Goal: Transaction & Acquisition: Download file/media

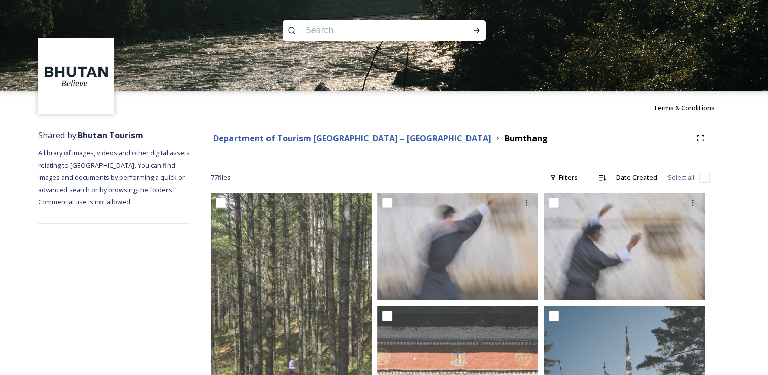
click at [316, 138] on strong "Department of Tourism [GEOGRAPHIC_DATA] – [GEOGRAPHIC_DATA]" at bounding box center [352, 138] width 278 height 11
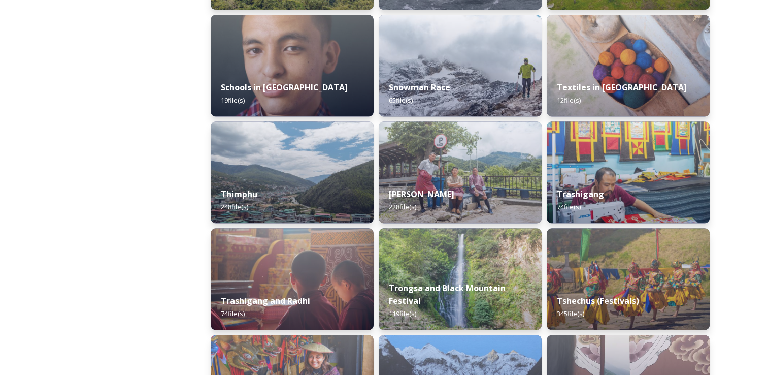
scroll to position [1108, 0]
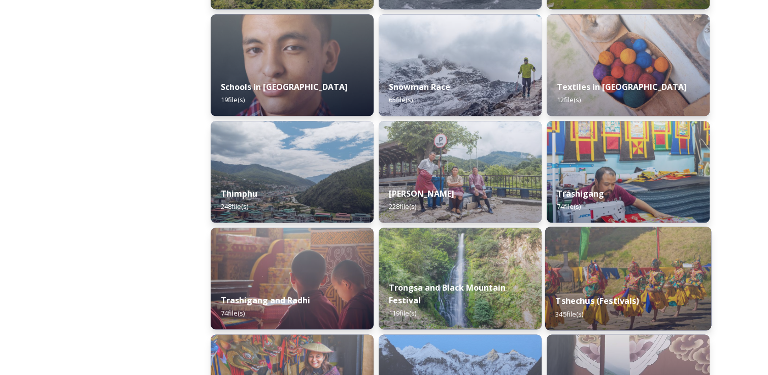
click at [561, 273] on img at bounding box center [628, 278] width 166 height 104
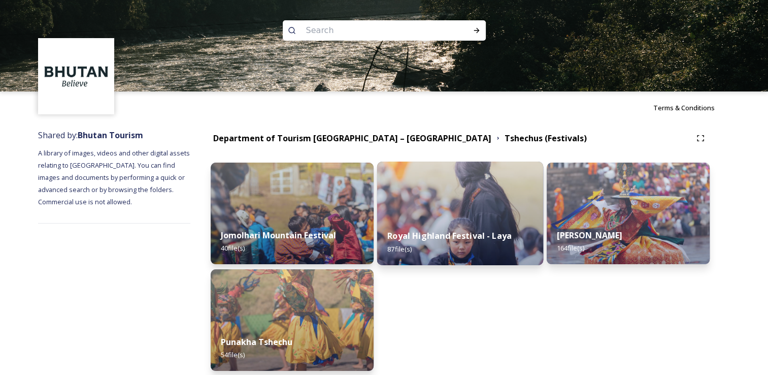
click at [442, 211] on img at bounding box center [460, 213] width 166 height 104
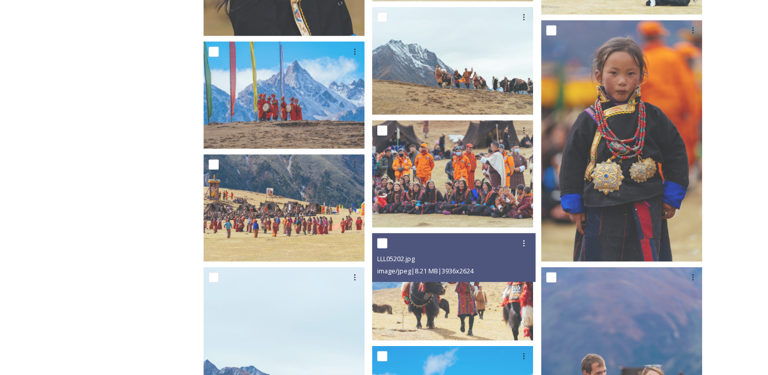
scroll to position [3081, 0]
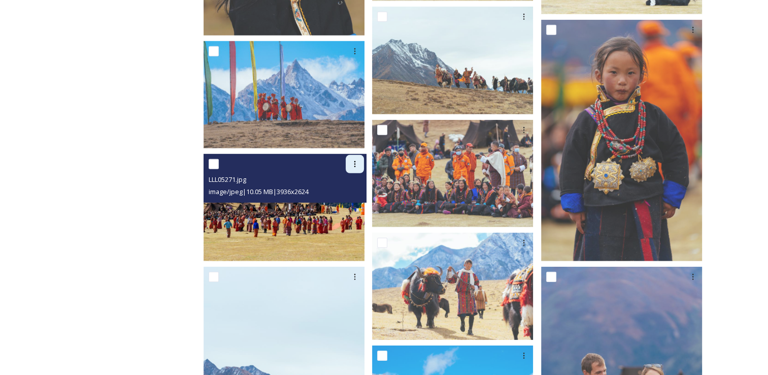
click at [364, 155] on div at bounding box center [355, 164] width 18 height 18
click at [355, 201] on span "Download" at bounding box center [343, 206] width 31 height 10
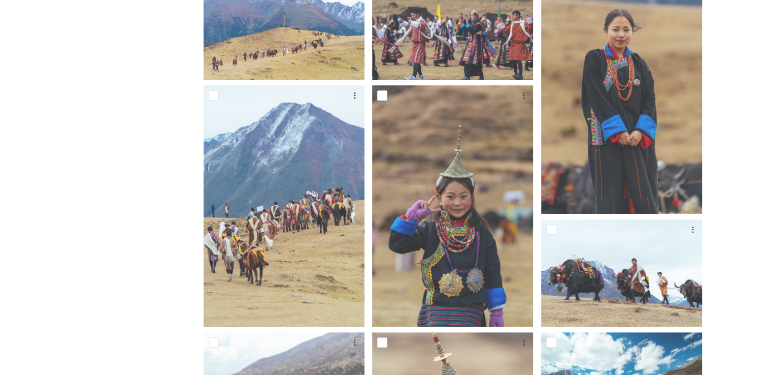
scroll to position [0, 0]
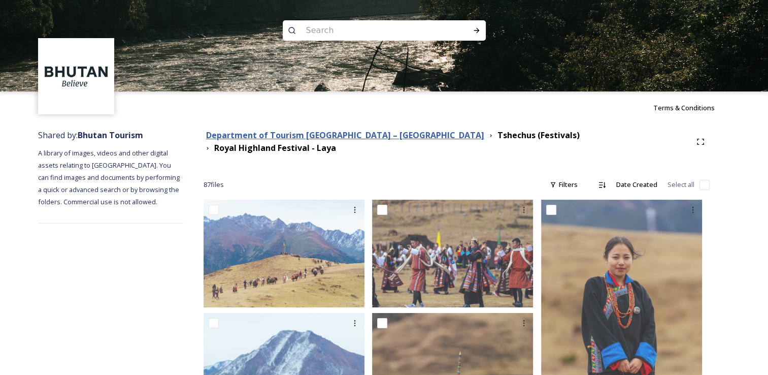
click at [356, 136] on strong "Department of Tourism [GEOGRAPHIC_DATA] – [GEOGRAPHIC_DATA]" at bounding box center [345, 134] width 278 height 11
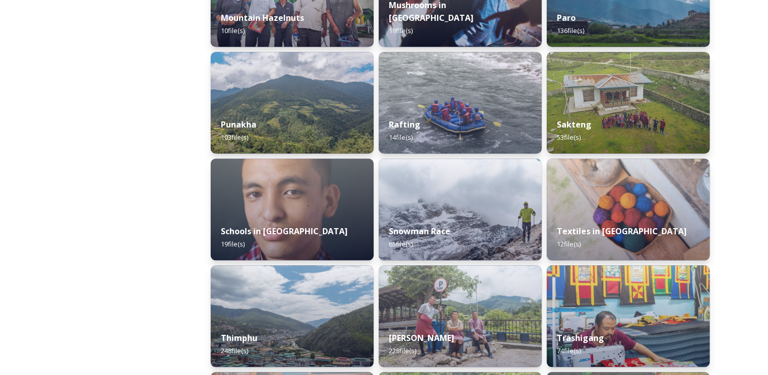
scroll to position [1131, 0]
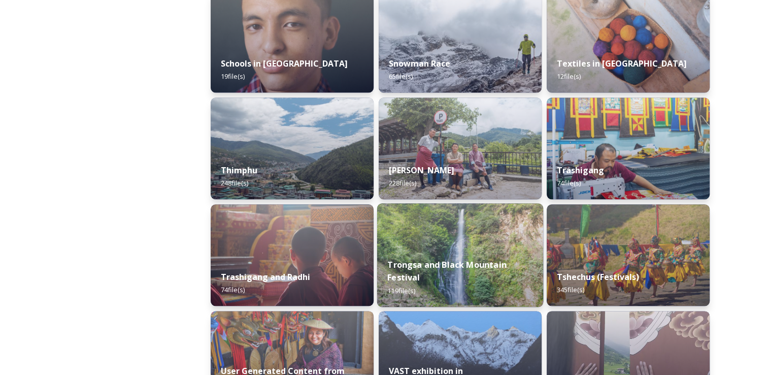
click at [433, 252] on div "Trongsa and Black Mountain Festival 119 file(s)" at bounding box center [460, 277] width 166 height 59
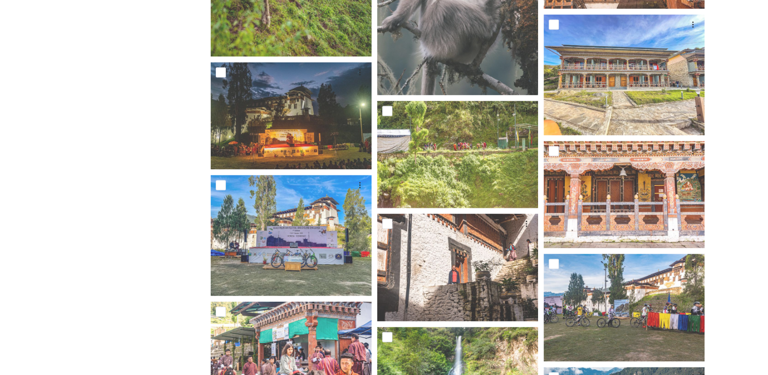
scroll to position [1562, 0]
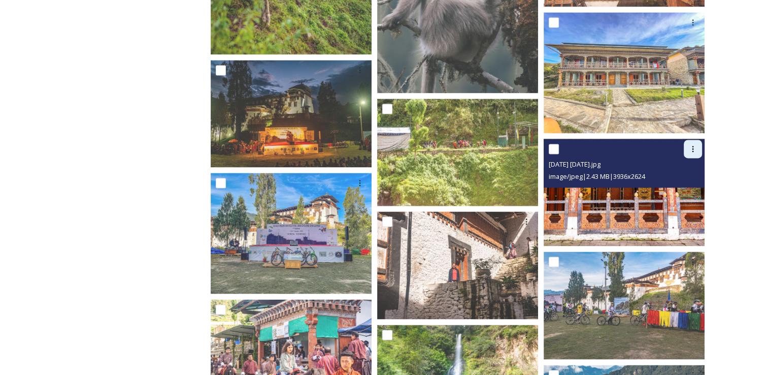
click at [690, 147] on icon at bounding box center [693, 149] width 8 height 8
click at [687, 189] on span "Download" at bounding box center [681, 191] width 31 height 10
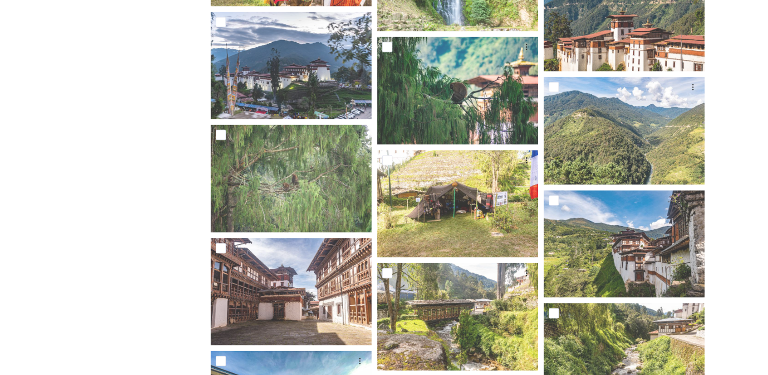
scroll to position [1962, 0]
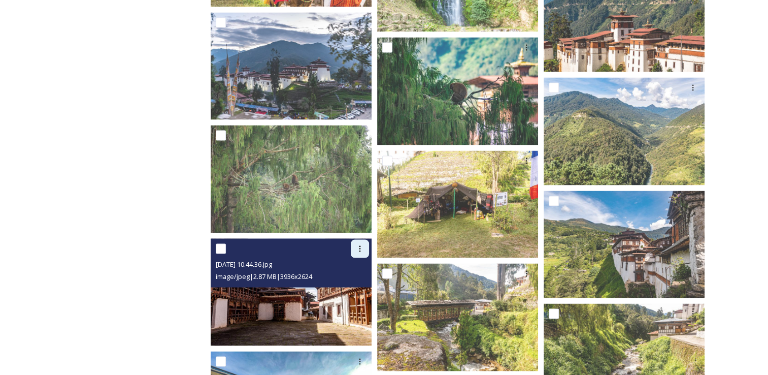
click at [359, 247] on icon at bounding box center [360, 249] width 8 height 8
click at [350, 287] on span "Download" at bounding box center [348, 291] width 31 height 10
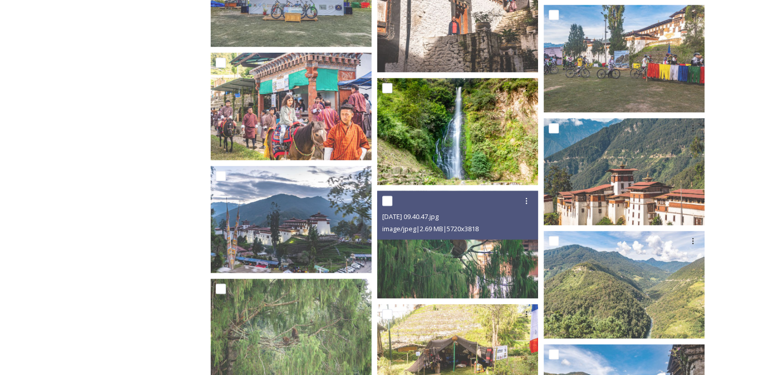
scroll to position [1787, 0]
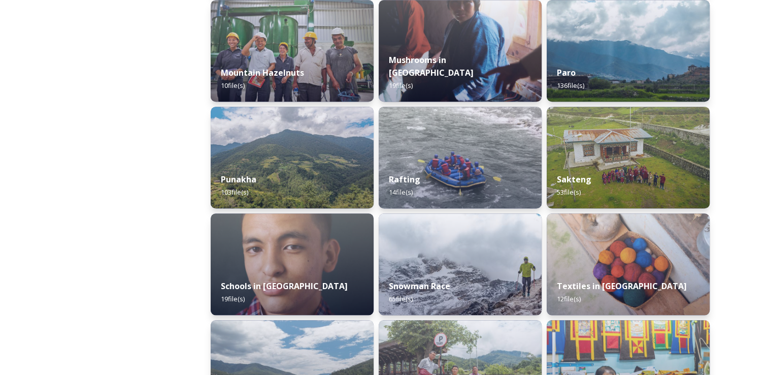
scroll to position [910, 0]
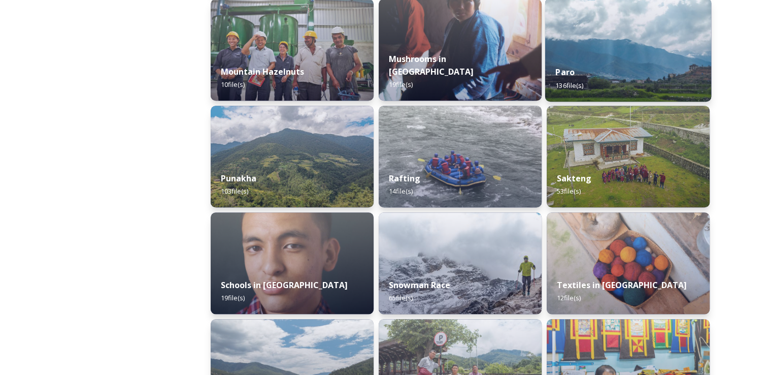
click at [601, 26] on img at bounding box center [628, 50] width 166 height 104
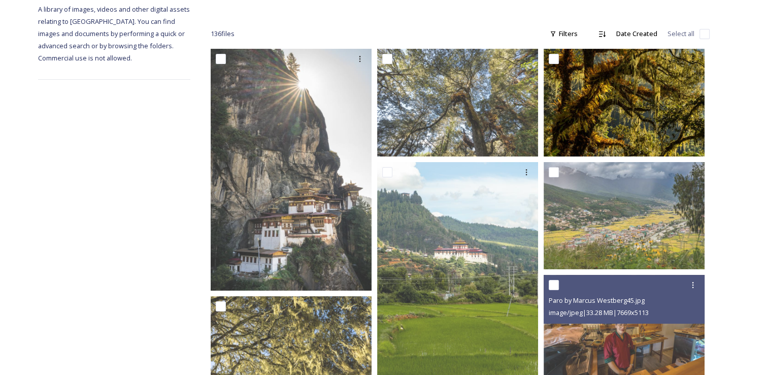
scroll to position [140, 0]
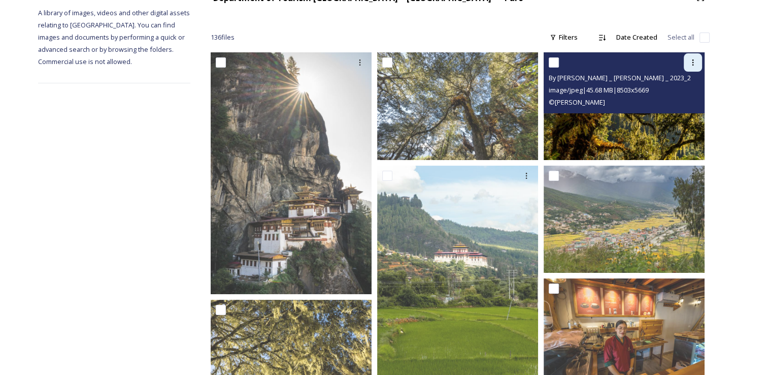
click at [694, 62] on icon at bounding box center [693, 62] width 8 height 8
click at [688, 106] on span "Download" at bounding box center [681, 105] width 31 height 10
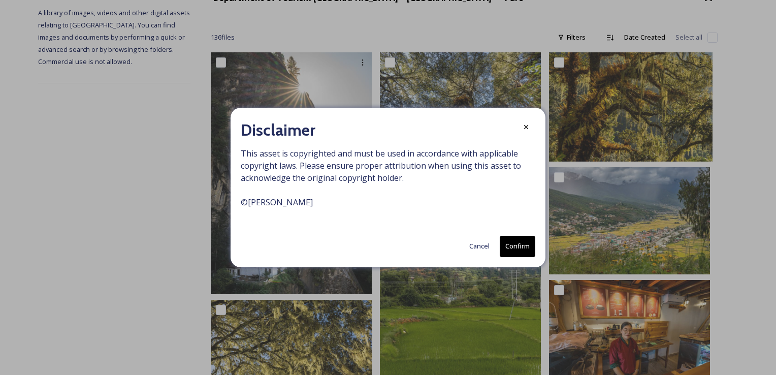
click at [494, 245] on div "Cancel Confirm" at bounding box center [388, 246] width 295 height 21
click at [469, 244] on button "Cancel" at bounding box center [479, 246] width 30 height 20
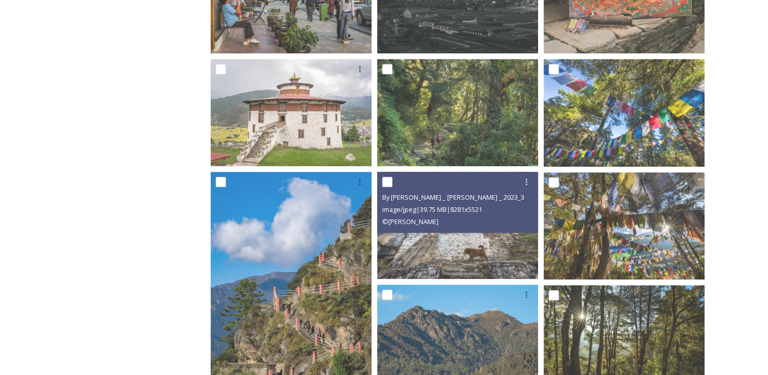
scroll to position [1058, 0]
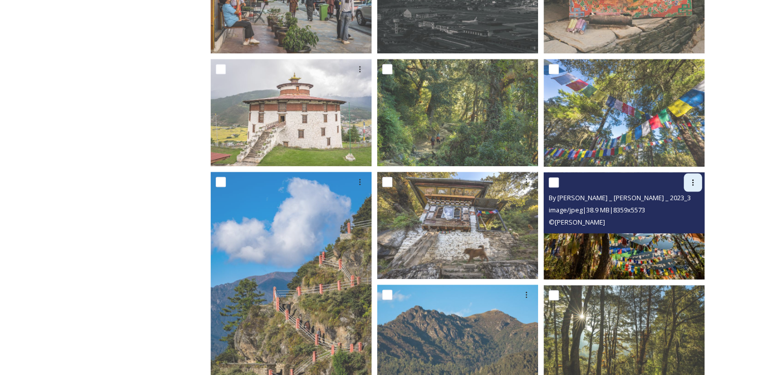
click at [695, 180] on icon at bounding box center [693, 182] width 8 height 8
click at [689, 226] on span "Download" at bounding box center [681, 224] width 31 height 10
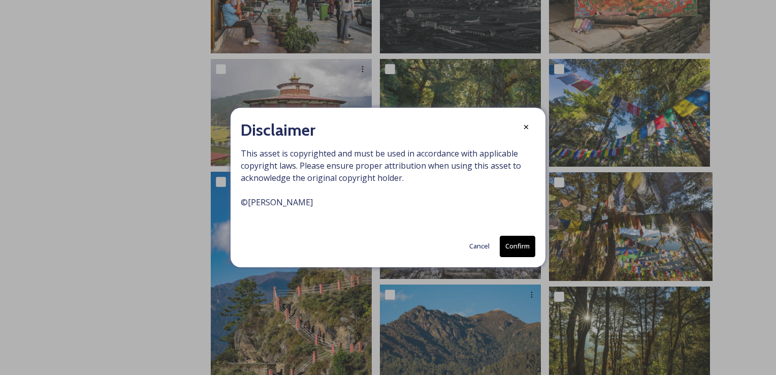
click at [481, 249] on button "Cancel" at bounding box center [479, 246] width 30 height 20
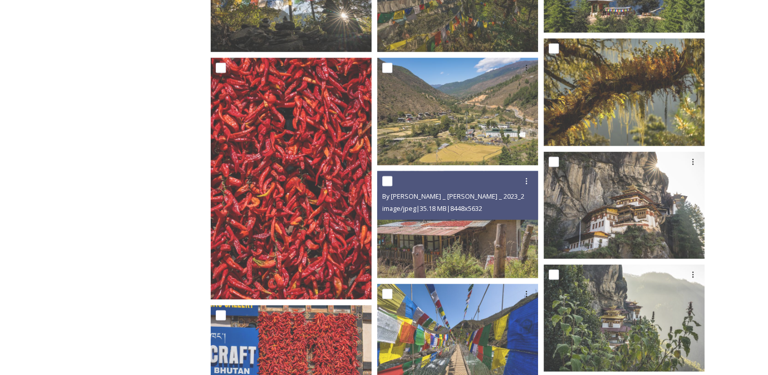
scroll to position [1647, 0]
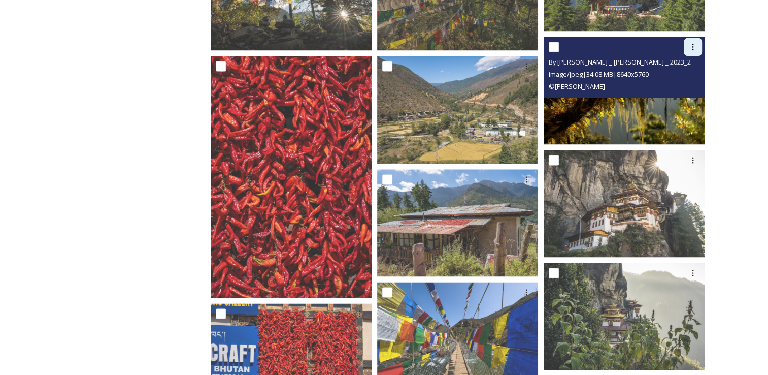
click at [693, 46] on icon at bounding box center [694, 47] width 2 height 6
click at [685, 89] on span "Download" at bounding box center [681, 89] width 31 height 10
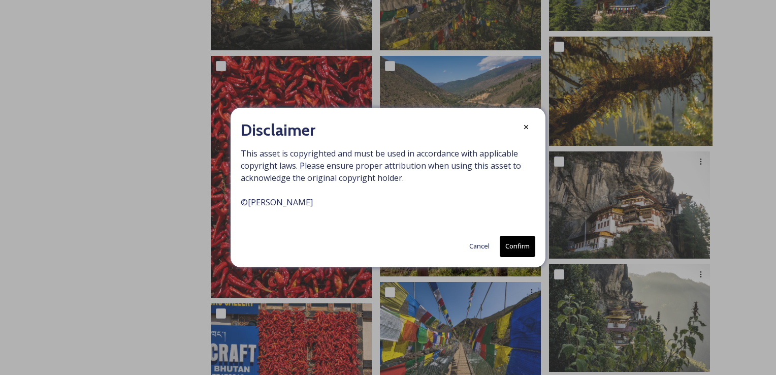
drag, startPoint x: 470, startPoint y: 256, endPoint x: 480, endPoint y: 243, distance: 17.0
click at [480, 243] on button "Cancel" at bounding box center [479, 246] width 30 height 20
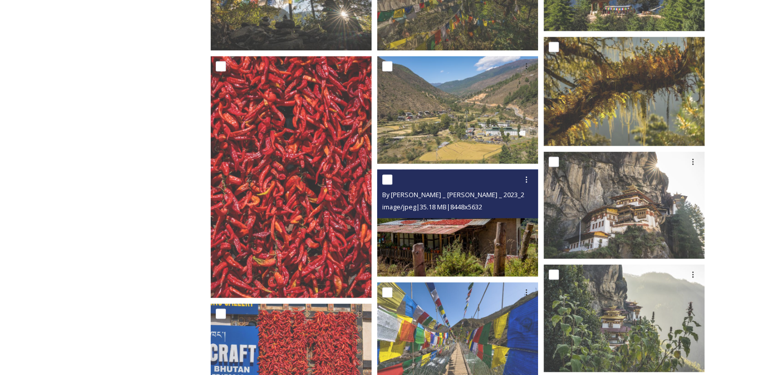
click at [480, 243] on img at bounding box center [457, 222] width 161 height 107
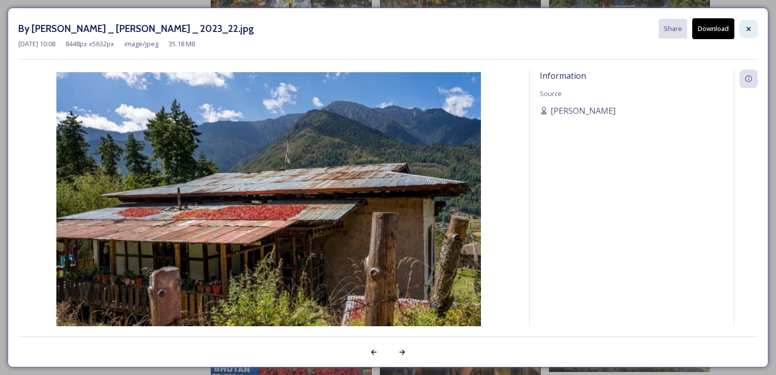
click at [745, 25] on icon at bounding box center [748, 29] width 8 height 8
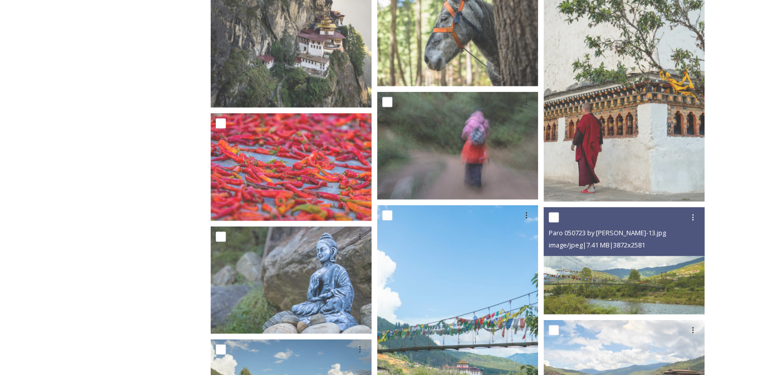
scroll to position [2760, 0]
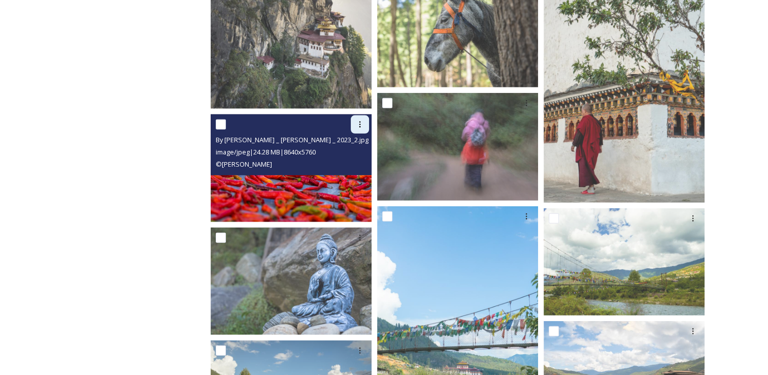
click at [362, 128] on div at bounding box center [360, 124] width 18 height 18
click at [354, 157] on div "Download" at bounding box center [348, 166] width 41 height 20
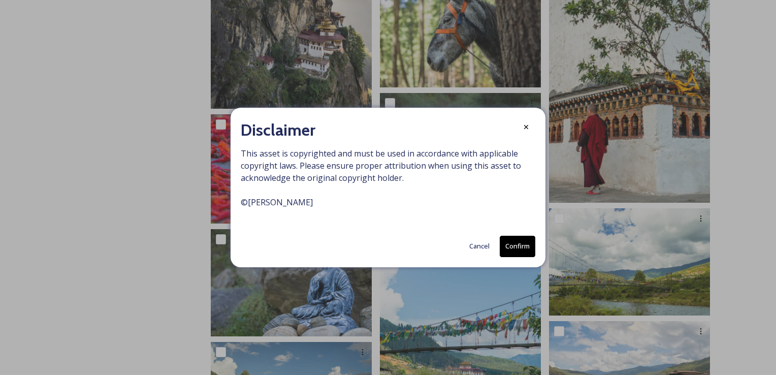
click at [536, 251] on div "Disclaimer This asset is copyrighted and must be used in accordance with applic…" at bounding box center [388, 187] width 315 height 159
click at [524, 249] on button "Confirm" at bounding box center [518, 246] width 36 height 21
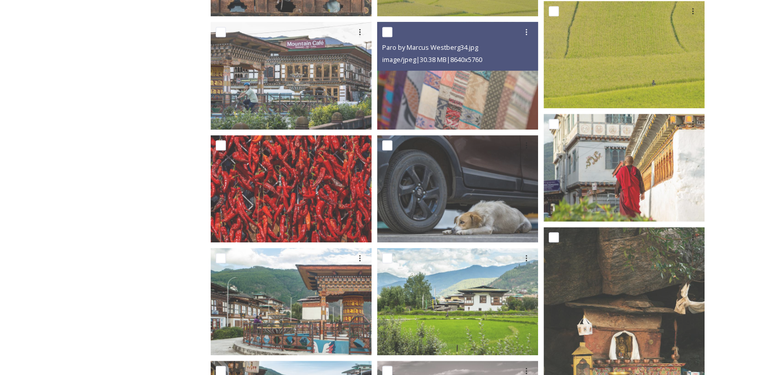
scroll to position [642, 0]
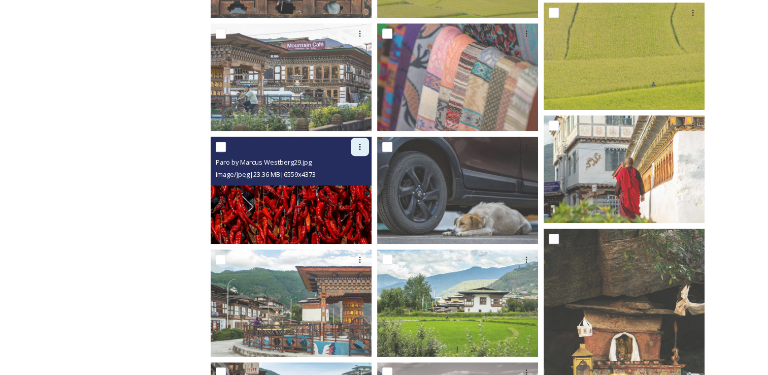
click at [359, 147] on icon at bounding box center [360, 147] width 8 height 8
click at [351, 191] on span "Download" at bounding box center [348, 189] width 31 height 10
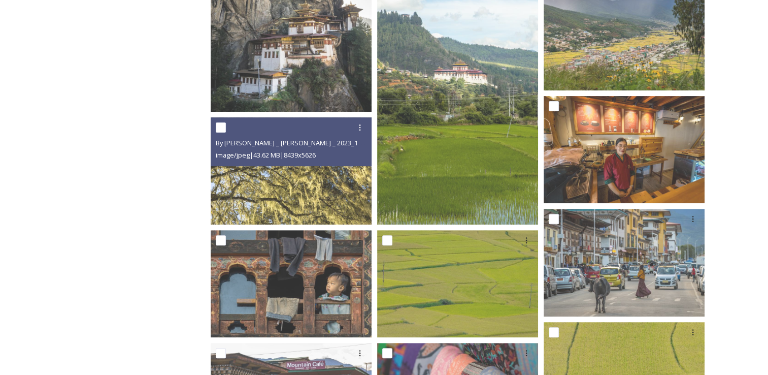
scroll to position [321, 0]
